Goal: Task Accomplishment & Management: Complete application form

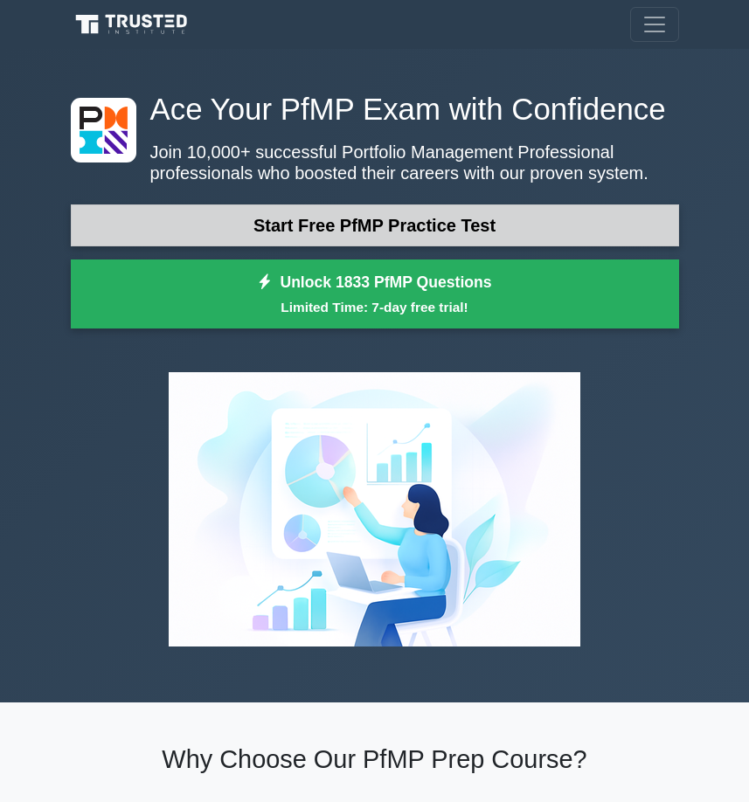
click at [422, 219] on link "Start Free PfMP Practice Test" at bounding box center [375, 225] width 608 height 42
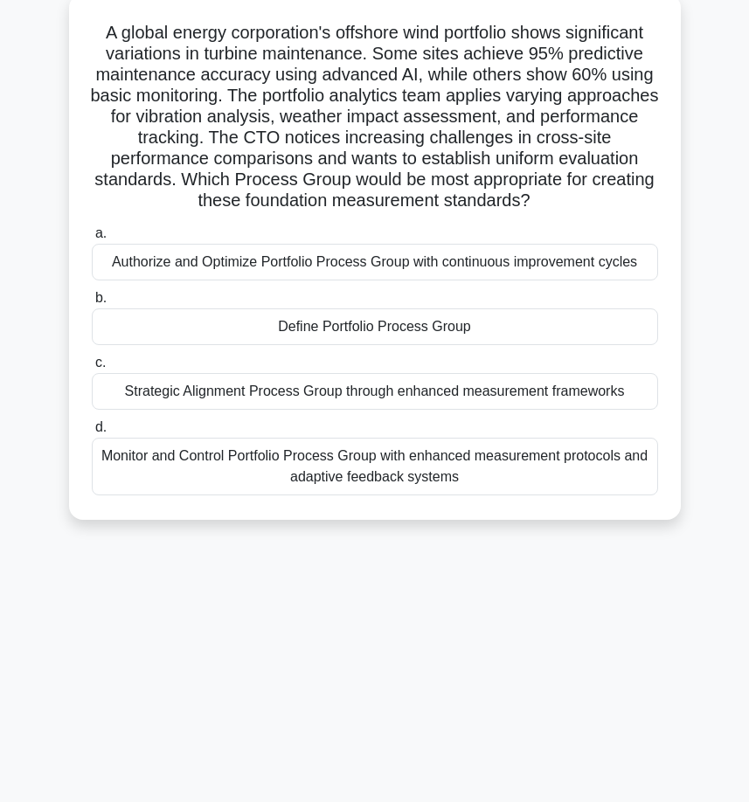
scroll to position [135, 0]
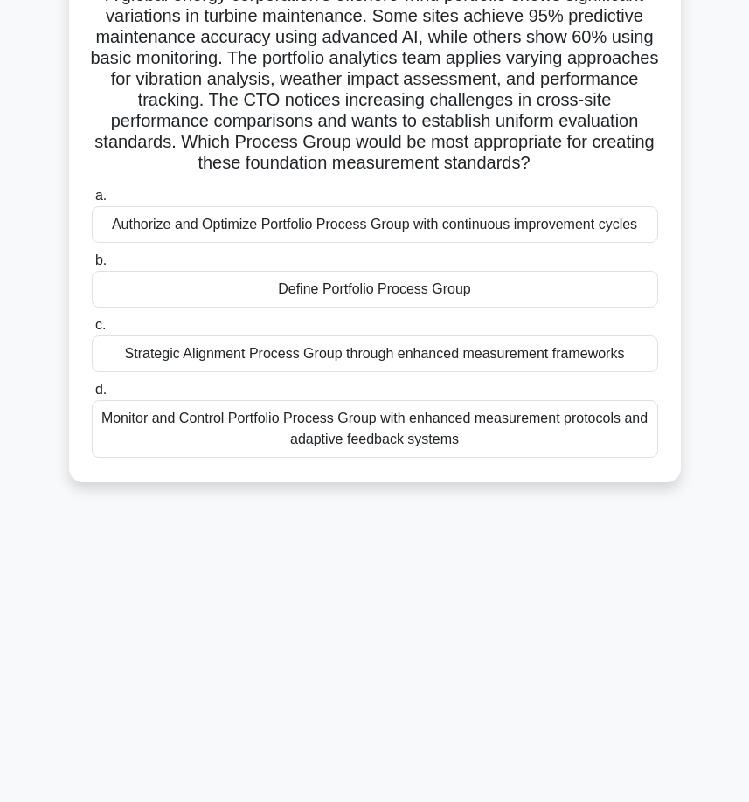
click at [394, 358] on div "Strategic Alignment Process Group through enhanced measurement frameworks" at bounding box center [375, 354] width 566 height 37
click at [92, 331] on input "c. Strategic Alignment Process Group through enhanced measurement frameworks" at bounding box center [92, 325] width 0 height 11
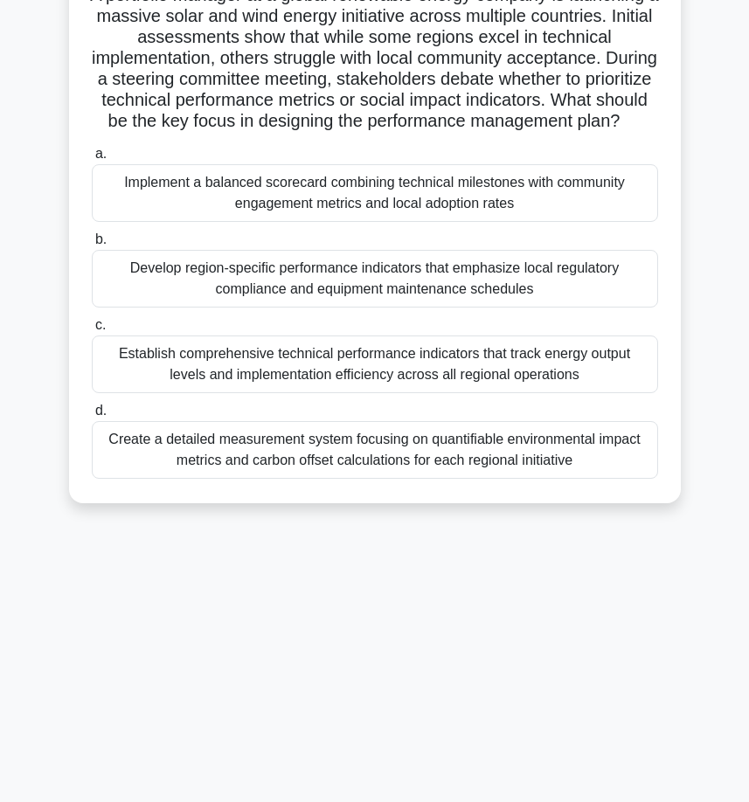
scroll to position [0, 0]
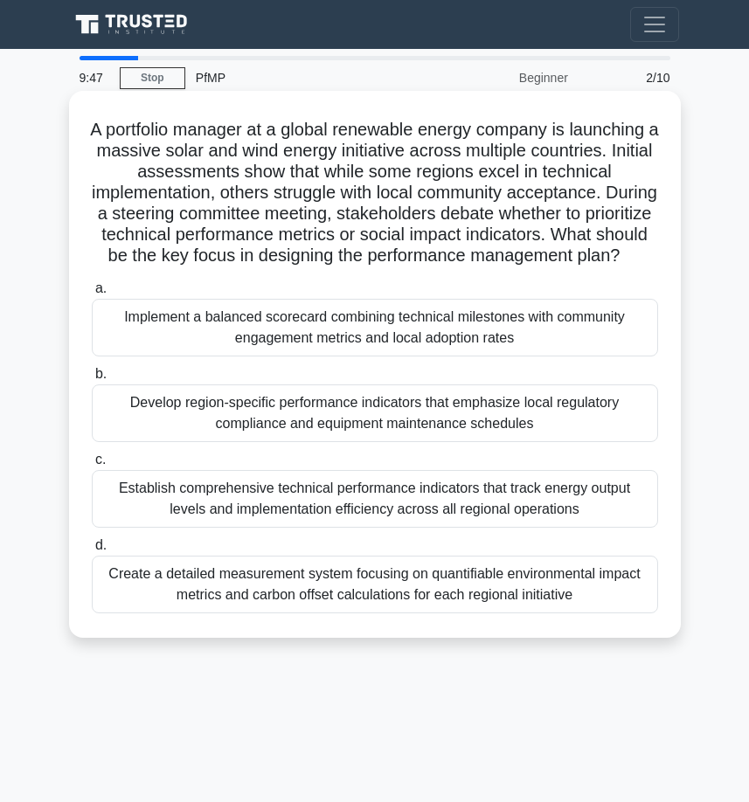
click at [329, 357] on div "Implement a balanced scorecard combining technical milestones with community en…" at bounding box center [375, 328] width 566 height 58
click at [92, 294] on input "a. Implement a balanced scorecard combining technical milestones with community…" at bounding box center [92, 288] width 0 height 11
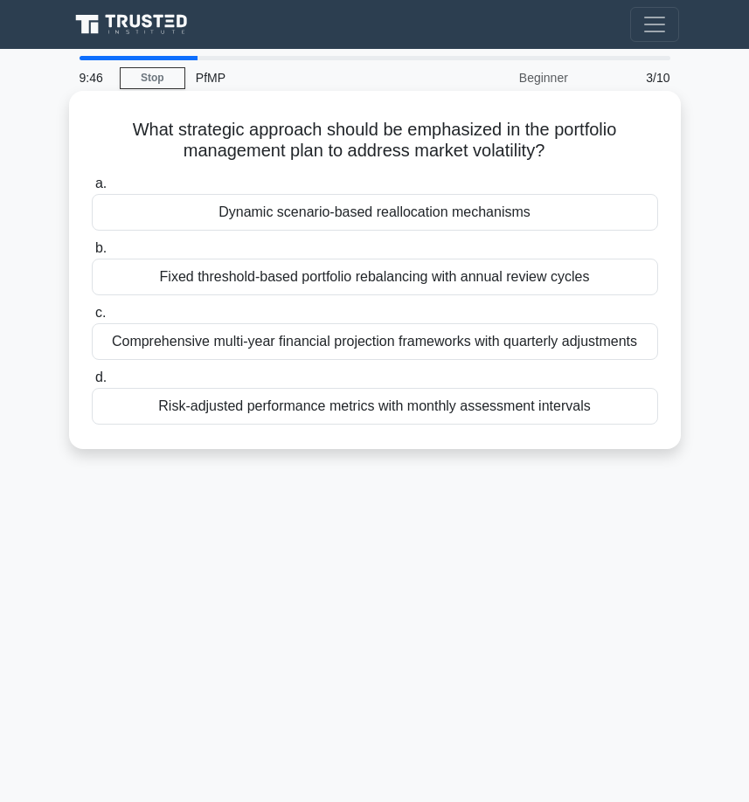
click at [297, 393] on div "Risk-adjusted performance metrics with monthly assessment intervals" at bounding box center [375, 406] width 566 height 37
click at [92, 384] on input "d. Risk-adjusted performance metrics with monthly assessment intervals" at bounding box center [92, 377] width 0 height 11
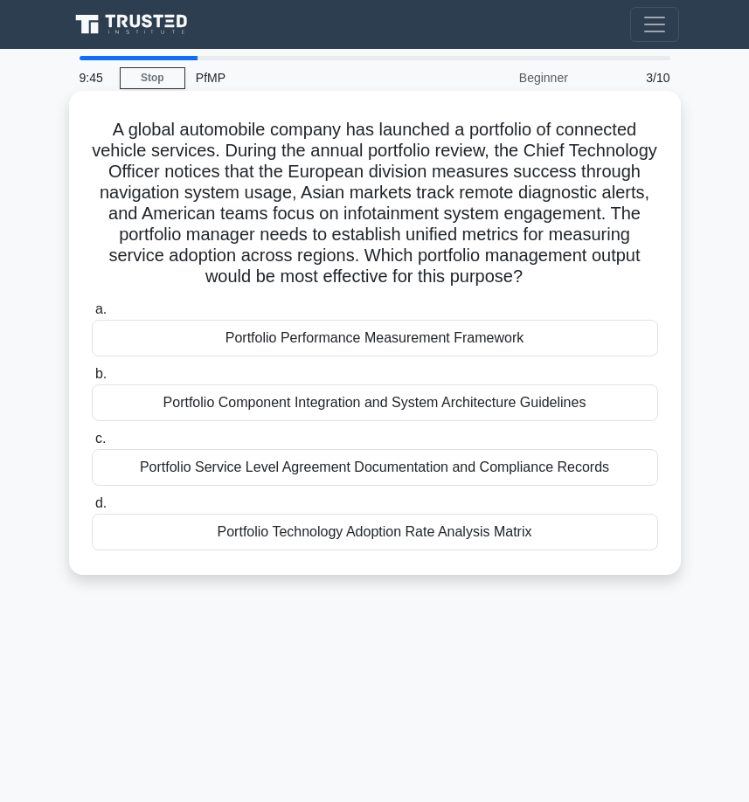
drag, startPoint x: 287, startPoint y: 370, endPoint x: 279, endPoint y: 348, distance: 23.5
click at [287, 368] on label "b. Portfolio Component Integration and System Architecture Guidelines" at bounding box center [375, 392] width 566 height 58
click at [92, 369] on input "b. Portfolio Component Integration and System Architecture Guidelines" at bounding box center [92, 374] width 0 height 11
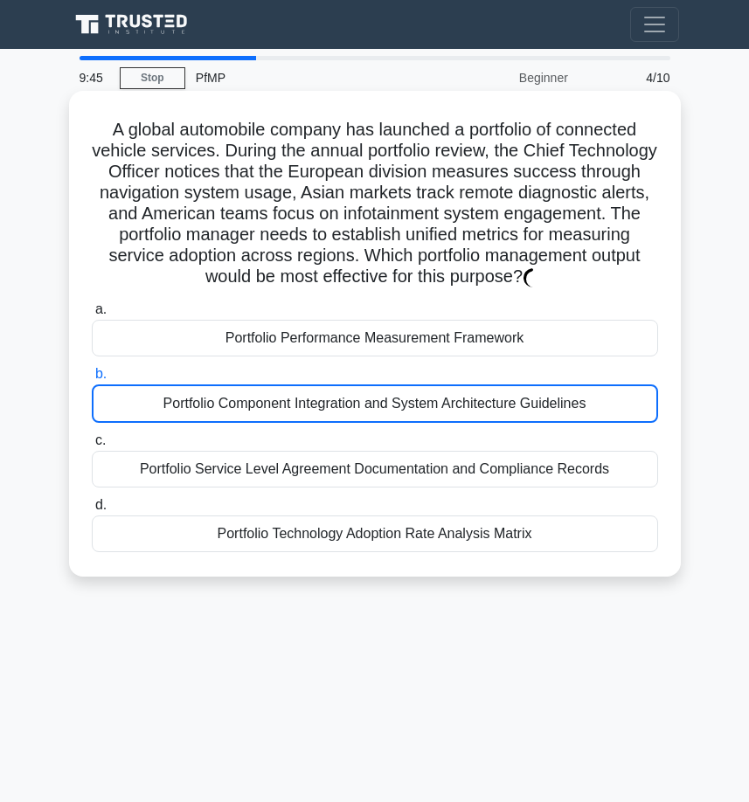
click at [274, 334] on div "Portfolio Performance Measurement Framework" at bounding box center [375, 338] width 566 height 37
click at [92, 315] on input "a. Portfolio Performance Measurement Framework" at bounding box center [92, 309] width 0 height 11
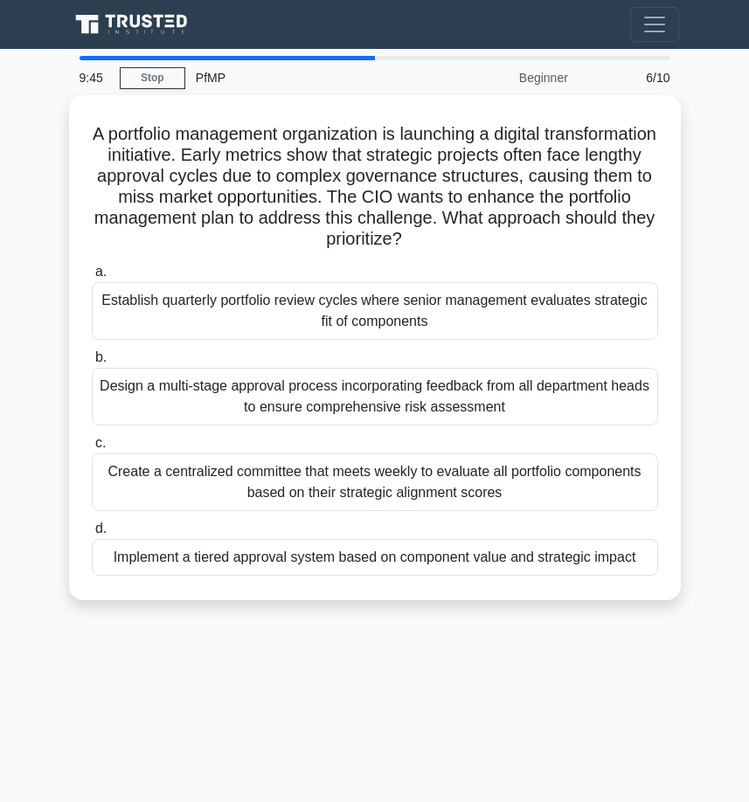
click at [287, 426] on div "a. Establish quarterly portfolio review cycles where senior management evaluate…" at bounding box center [374, 419] width 587 height 322
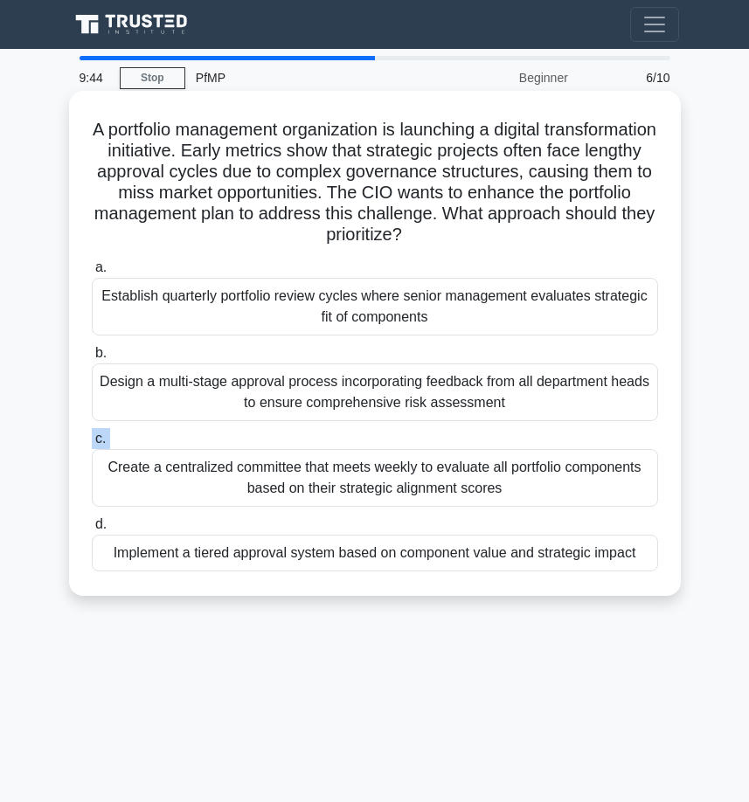
click at [285, 433] on div "a. Establish quarterly portfolio review cycles where senior management evaluate…" at bounding box center [374, 414] width 587 height 322
click at [285, 433] on label "c. Create a centralized committee that meets weekly to evaluate all portfolio c…" at bounding box center [375, 467] width 566 height 79
click at [92, 433] on input "c. Create a centralized committee that meets weekly to evaluate all portfolio c…" at bounding box center [92, 438] width 0 height 11
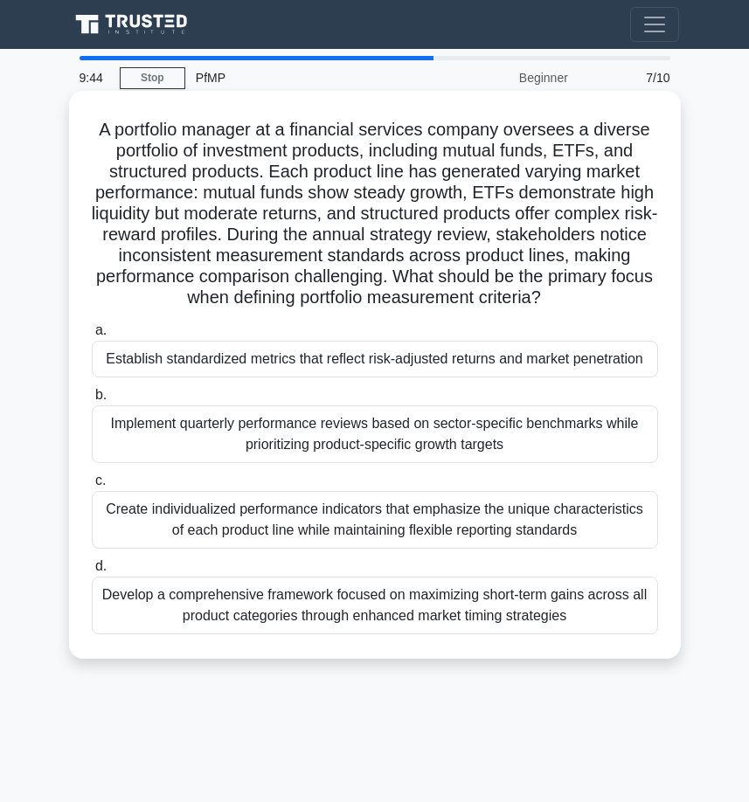
click at [284, 402] on div "a. Establish standardized metrics that reflect risk-adjusted returns and market…" at bounding box center [374, 477] width 587 height 322
click at [282, 377] on div "Establish standardized metrics that reflect risk-adjusted returns and market pe…" at bounding box center [375, 359] width 566 height 37
click at [92, 336] on input "a. Establish standardized metrics that reflect risk-adjusted returns and market…" at bounding box center [92, 330] width 0 height 11
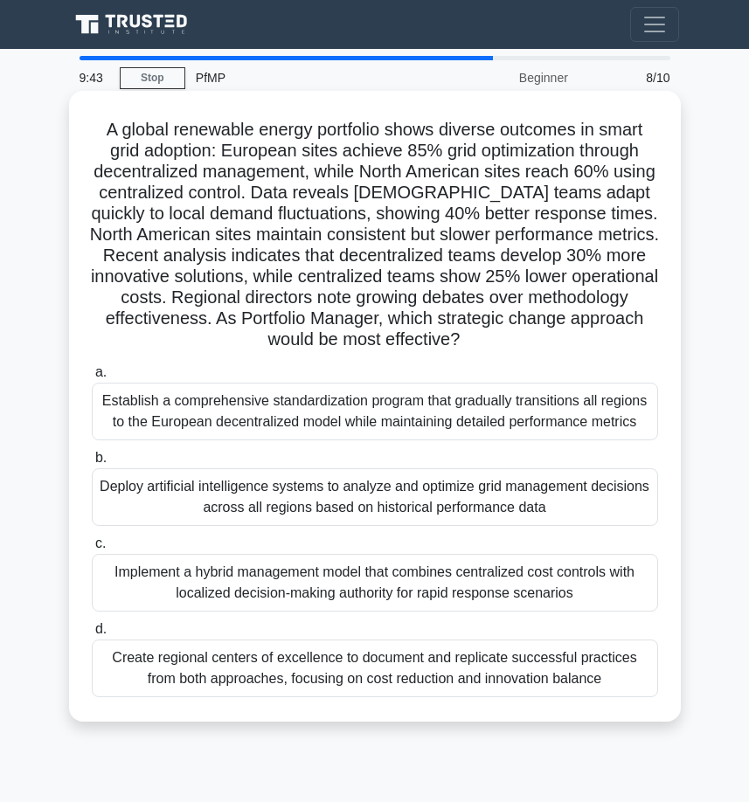
click at [260, 491] on div "Deploy artificial intelligence systems to analyze and optimize grid management …" at bounding box center [375, 497] width 566 height 58
click at [92, 464] on input "b. Deploy artificial intelligence systems to analyze and optimize grid manageme…" at bounding box center [92, 458] width 0 height 11
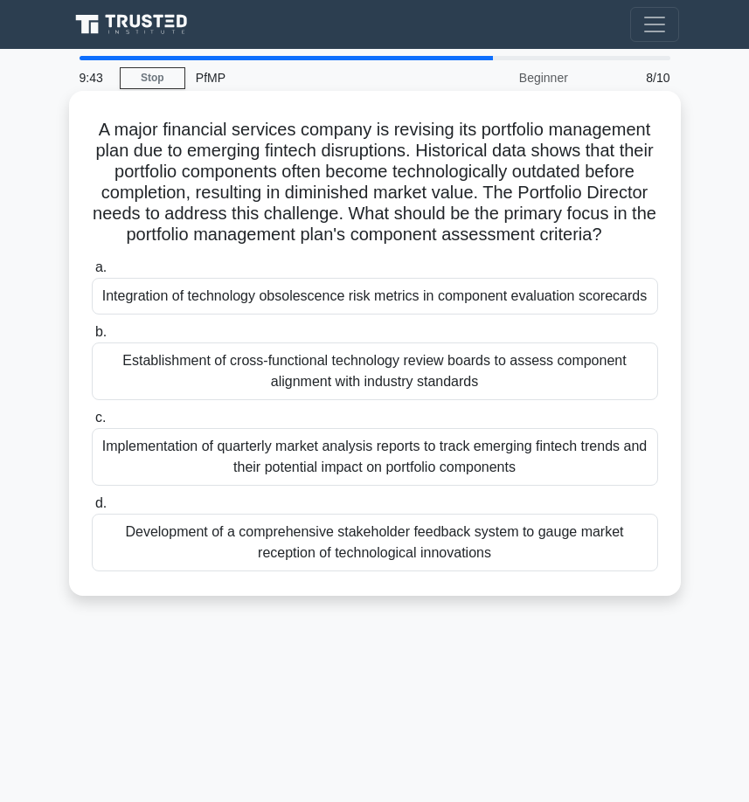
click at [260, 517] on div "a. Integration of technology obsolescence risk metrics in component evaluation …" at bounding box center [374, 414] width 587 height 322
click at [279, 522] on label "d. Development of a comprehensive stakeholder feedback system to gauge market r…" at bounding box center [375, 532] width 566 height 79
click at [92, 509] on input "d. Development of a comprehensive stakeholder feedback system to gauge market r…" at bounding box center [92, 503] width 0 height 11
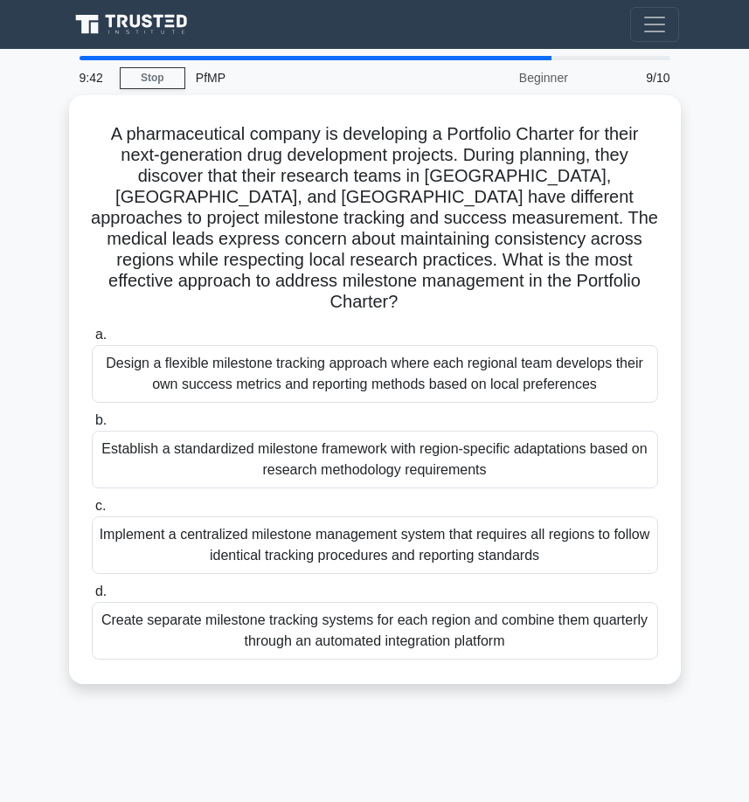
click at [248, 467] on div "a. Design a flexible milestone tracking approach where each regional team devel…" at bounding box center [374, 492] width 587 height 343
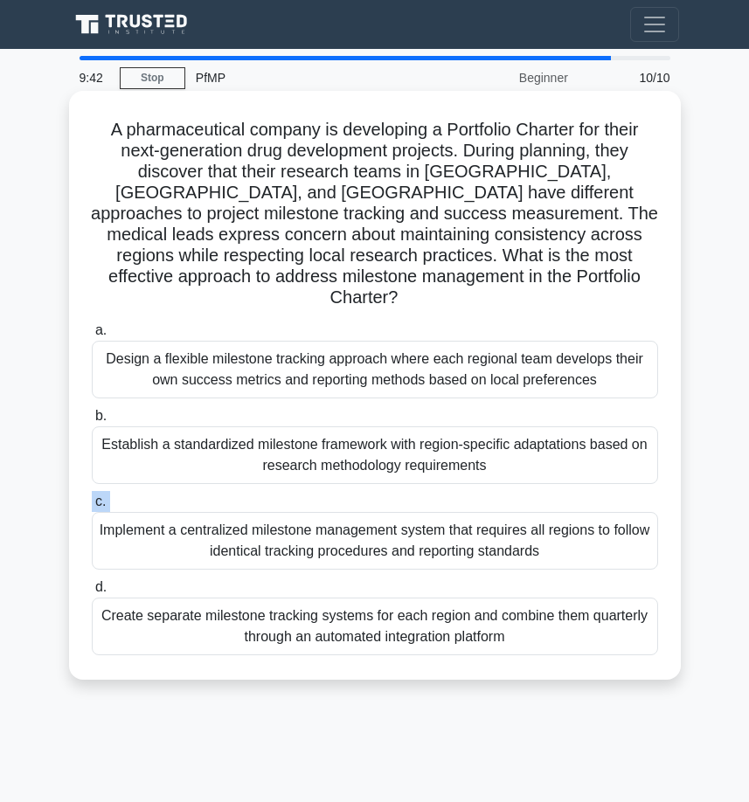
drag, startPoint x: 279, startPoint y: 522, endPoint x: 250, endPoint y: 477, distance: 53.1
click at [250, 477] on div "a. Design a flexible milestone tracking approach where each regional team devel…" at bounding box center [374, 487] width 587 height 343
click at [262, 491] on label "c. Implement a centralized milestone management system that requires all region…" at bounding box center [375, 530] width 566 height 79
click at [92, 496] on input "c. Implement a centralized milestone management system that requires all region…" at bounding box center [92, 501] width 0 height 11
